Goal: Task Accomplishment & Management: Manage account settings

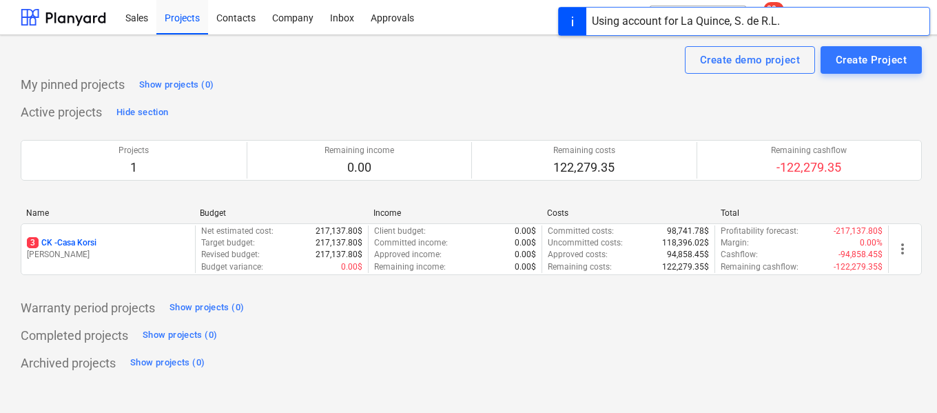
drag, startPoint x: 628, startPoint y: 137, endPoint x: 636, endPoint y: 130, distance: 10.2
click at [630, 134] on div at bounding box center [471, 137] width 901 height 6
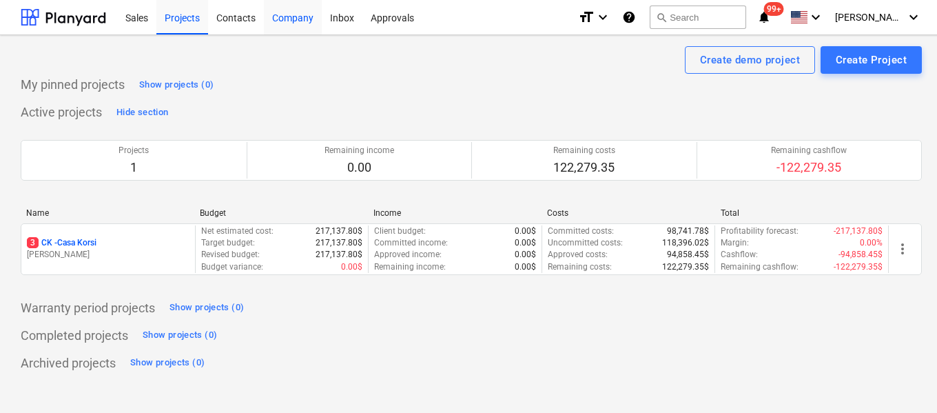
click at [289, 19] on div "Company" at bounding box center [293, 16] width 58 height 35
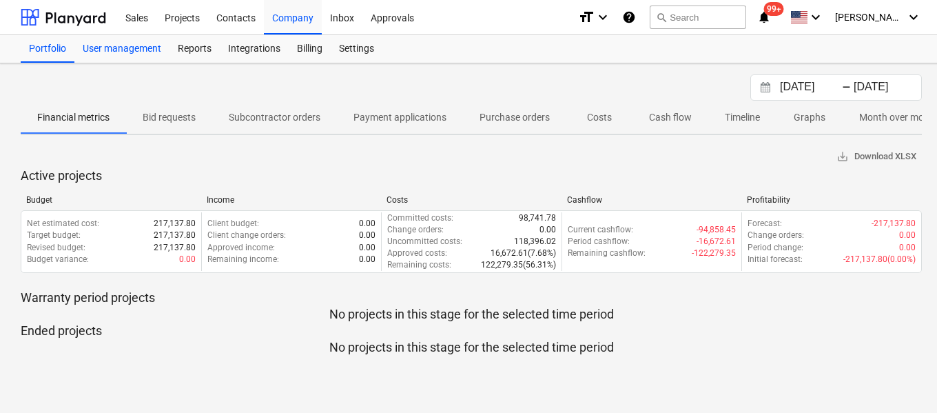
click at [123, 46] on div "User management" at bounding box center [121, 49] width 95 height 28
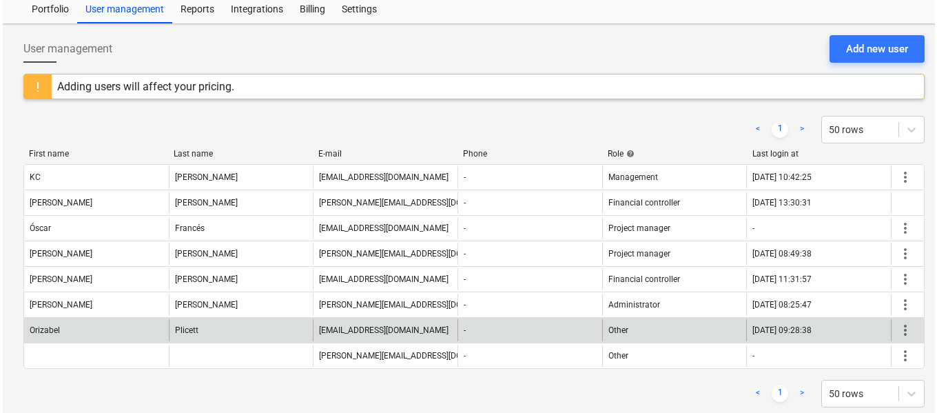
scroll to position [61, 0]
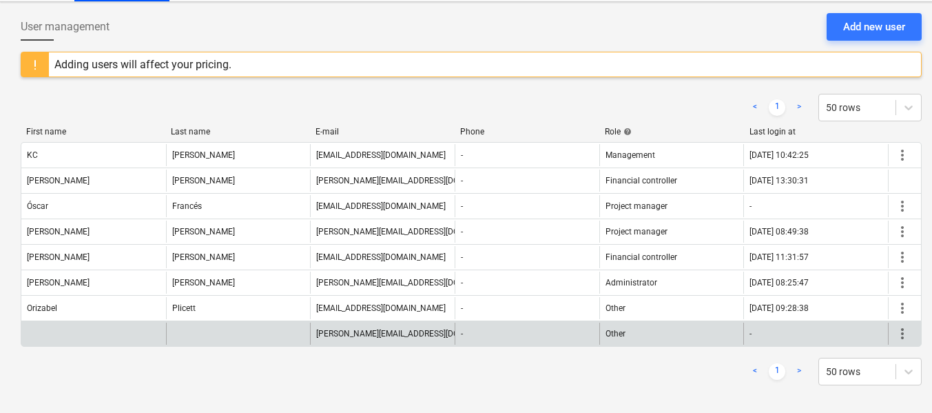
click at [900, 340] on span "more_vert" at bounding box center [902, 333] width 17 height 17
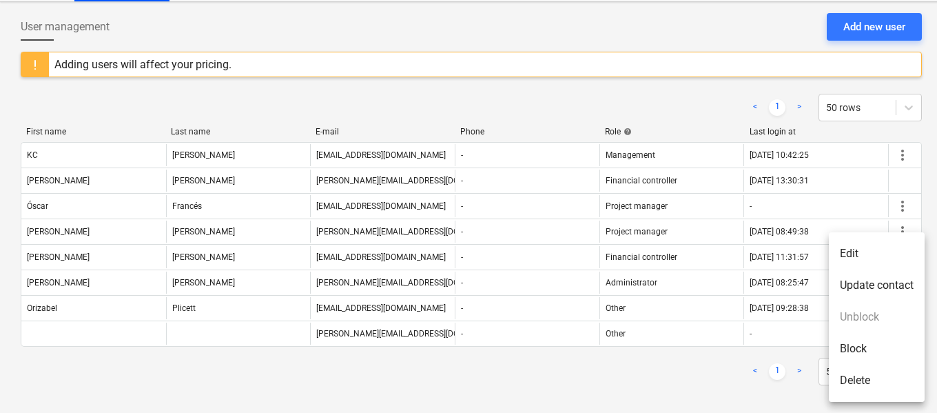
click at [855, 252] on li "Edit" at bounding box center [877, 254] width 96 height 32
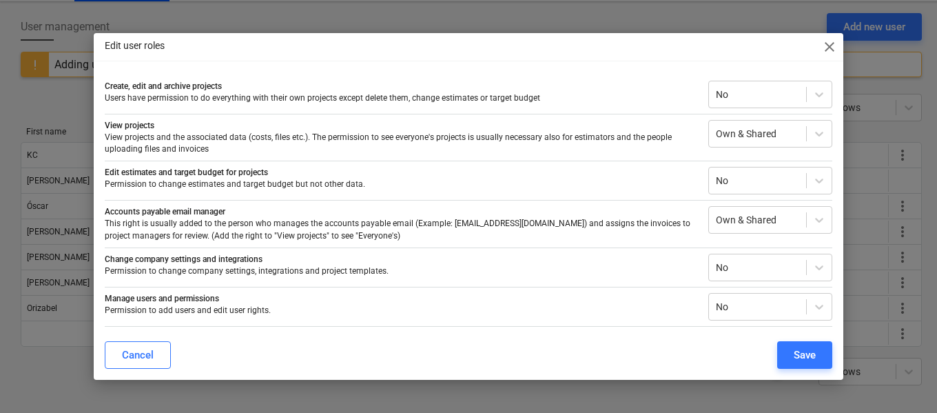
scroll to position [41, 0]
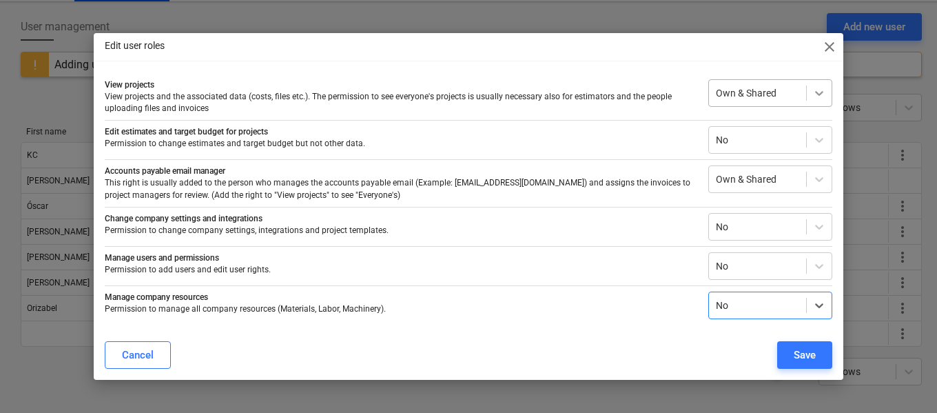
click at [812, 90] on icon at bounding box center [819, 93] width 14 height 14
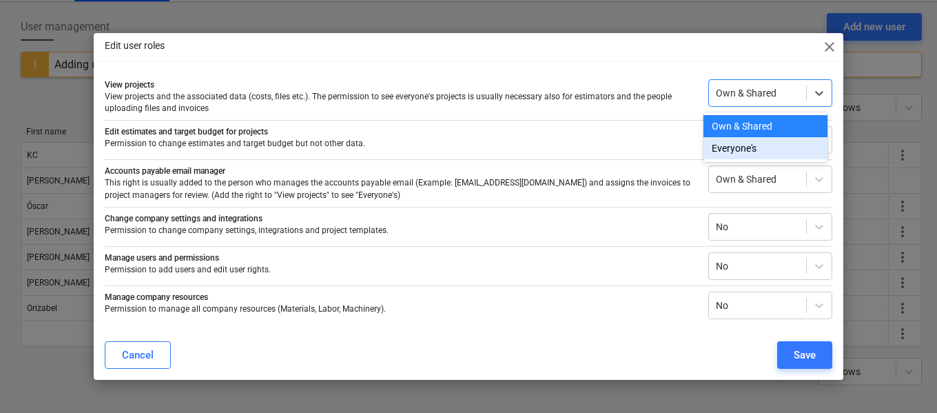
click at [749, 143] on div "Everyone's" at bounding box center [765, 148] width 124 height 22
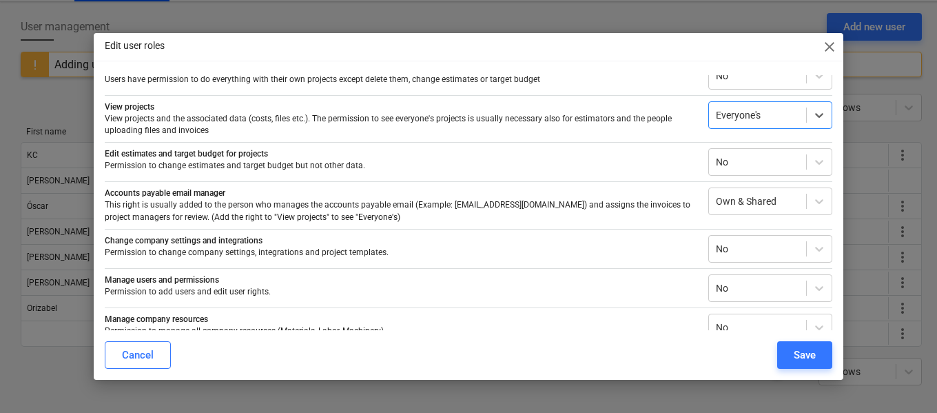
scroll to position [0, 0]
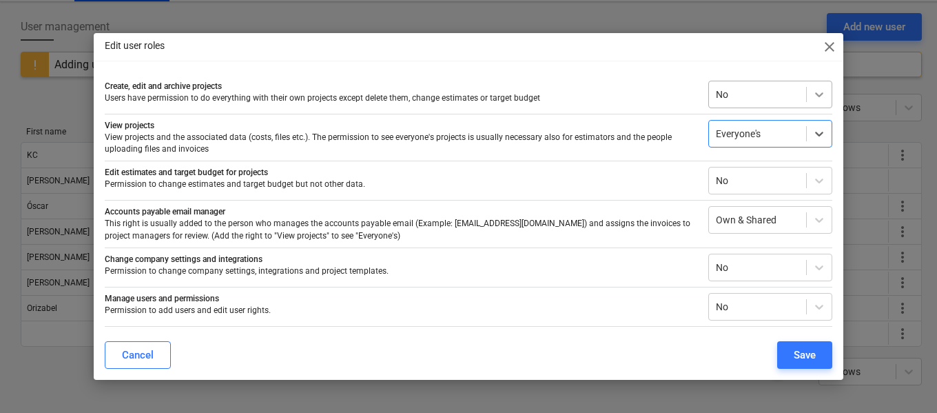
click at [812, 95] on icon at bounding box center [819, 94] width 14 height 14
click at [650, 53] on div "Edit user roles close" at bounding box center [468, 47] width 749 height 28
click at [802, 352] on div "Save" at bounding box center [804, 355] width 22 height 18
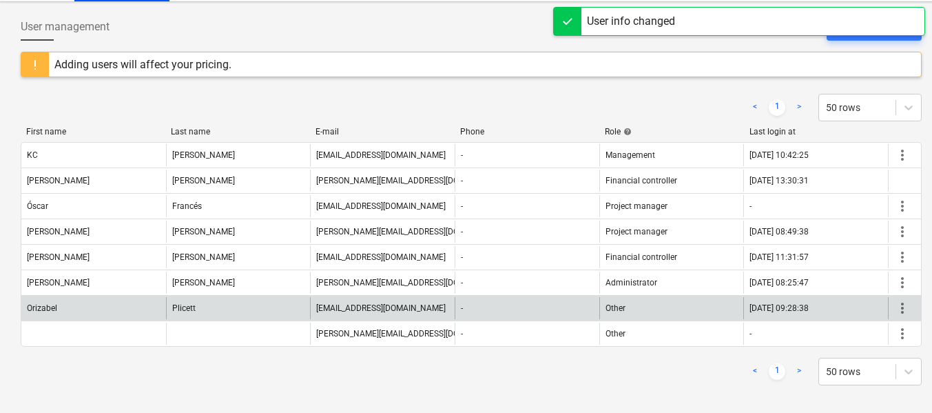
click at [906, 308] on span "more_vert" at bounding box center [902, 308] width 17 height 17
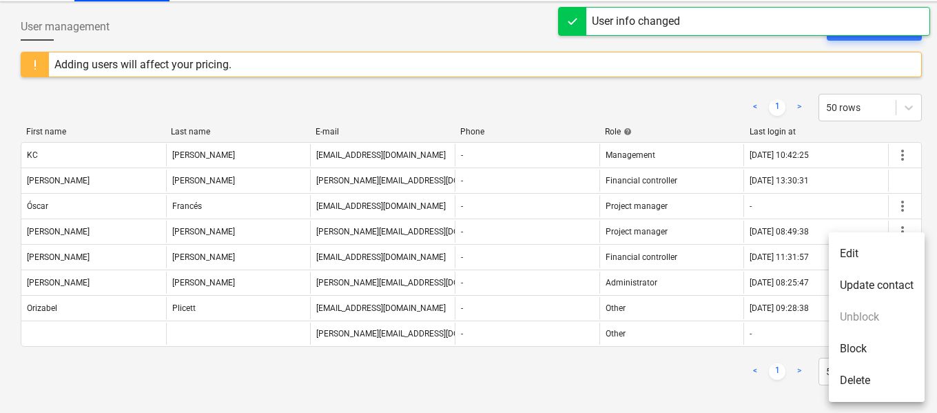
click at [831, 242] on li "Edit" at bounding box center [877, 254] width 96 height 32
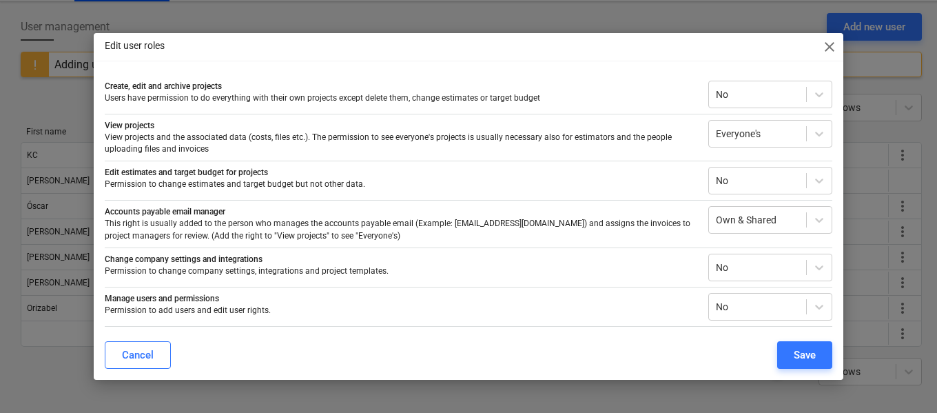
click at [833, 48] on span "close" at bounding box center [829, 47] width 17 height 17
